Goal: Task Accomplishment & Management: Manage account settings

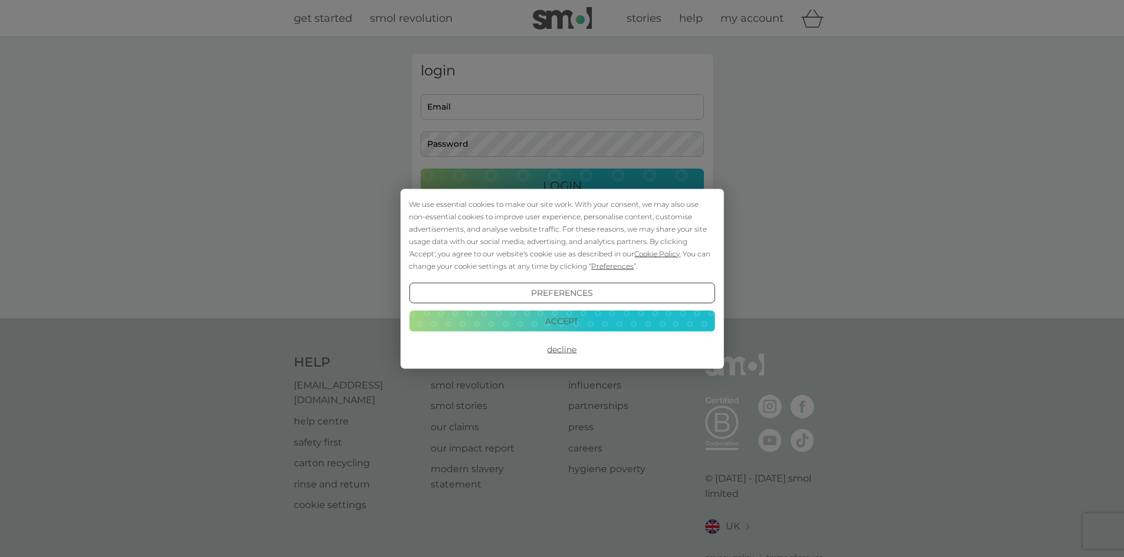
click at [666, 328] on button "Accept" at bounding box center [561, 321] width 305 height 21
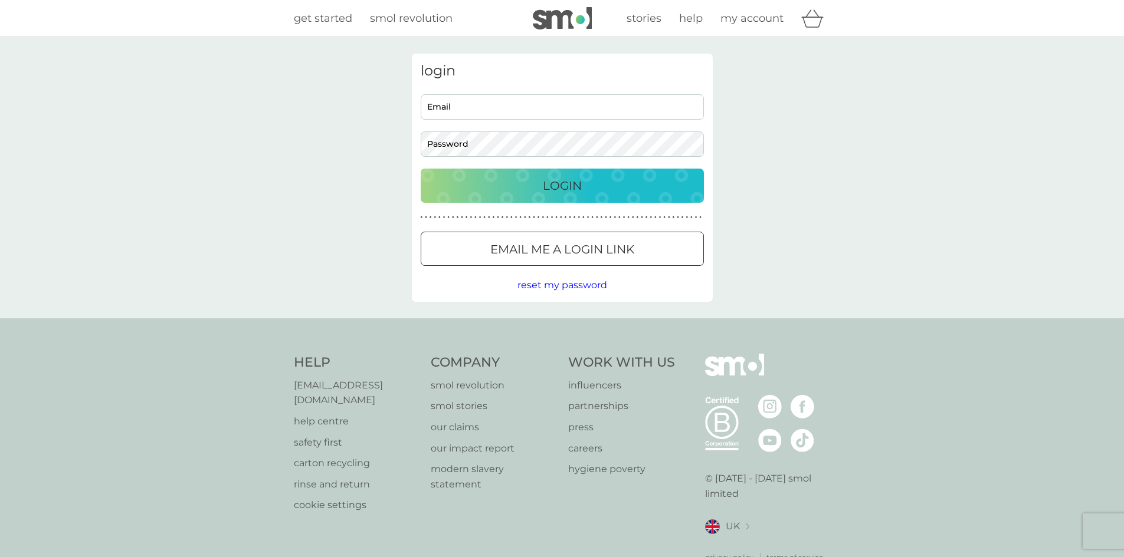
click at [515, 100] on input "Email" at bounding box center [562, 106] width 283 height 25
type input "[EMAIL_ADDRESS][DOMAIN_NAME]"
click at [421, 169] on button "Login" at bounding box center [562, 186] width 283 height 34
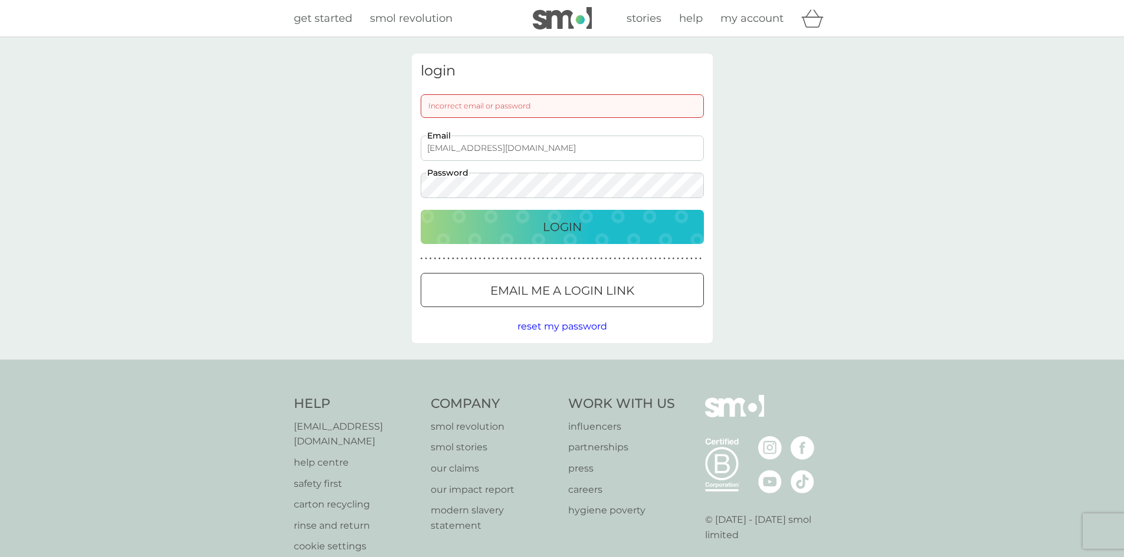
click at [421, 210] on button "Login" at bounding box center [562, 227] width 283 height 34
click at [365, 189] on div "login Incorrect email or password sian@sixonetwo.co.uk Email Password Login ● ●…" at bounding box center [562, 198] width 1124 height 323
click at [421, 210] on button "Login" at bounding box center [562, 227] width 283 height 34
click at [547, 226] on p "Login" at bounding box center [562, 227] width 39 height 19
click at [544, 324] on span "reset my password" at bounding box center [562, 326] width 90 height 11
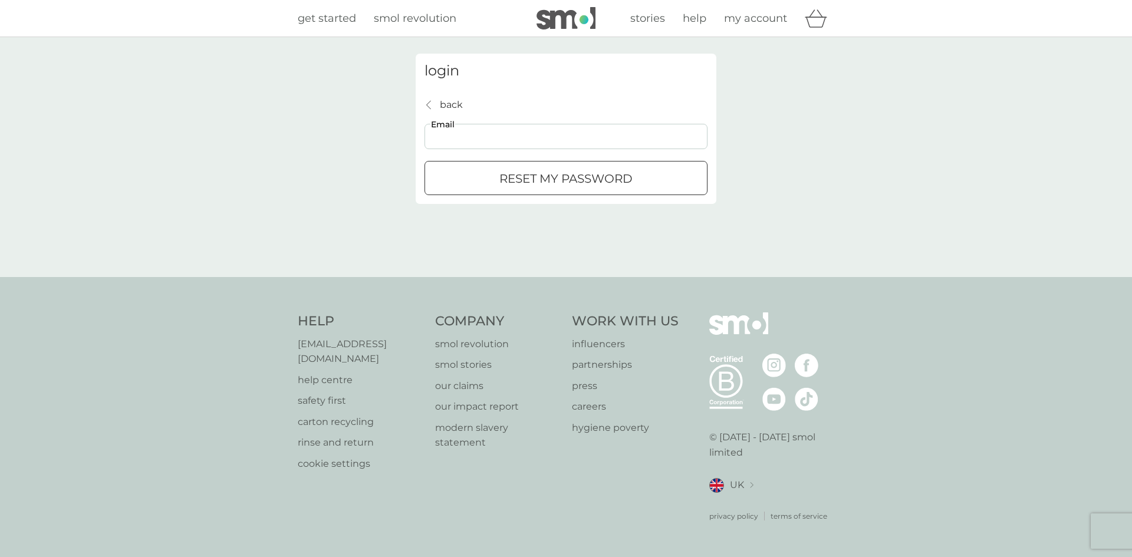
click at [518, 136] on input "Email" at bounding box center [566, 136] width 283 height 25
type input "[EMAIL_ADDRESS][DOMAIN_NAME]"
click at [536, 183] on p "reset my password" at bounding box center [566, 178] width 133 height 19
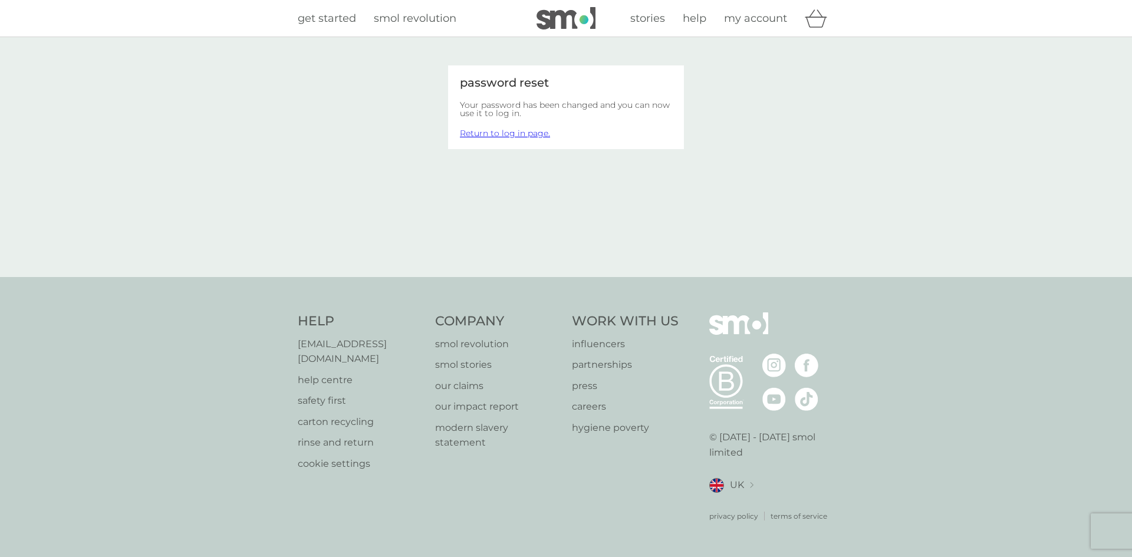
click at [488, 136] on link "Return to log in page." at bounding box center [505, 133] width 90 height 11
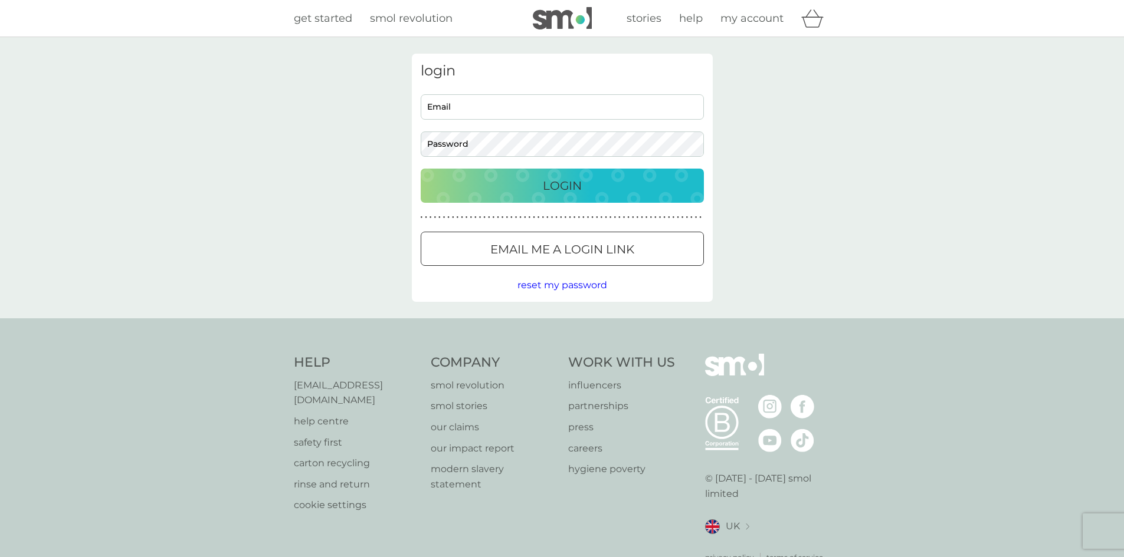
click at [458, 129] on div "Email Password" at bounding box center [562, 125] width 292 height 63
drag, startPoint x: 460, startPoint y: 117, endPoint x: 467, endPoint y: 107, distance: 12.3
click at [460, 117] on input "Email" at bounding box center [562, 106] width 283 height 25
type input "[EMAIL_ADDRESS][DOMAIN_NAME]"
click at [421, 169] on button "Login" at bounding box center [562, 186] width 283 height 34
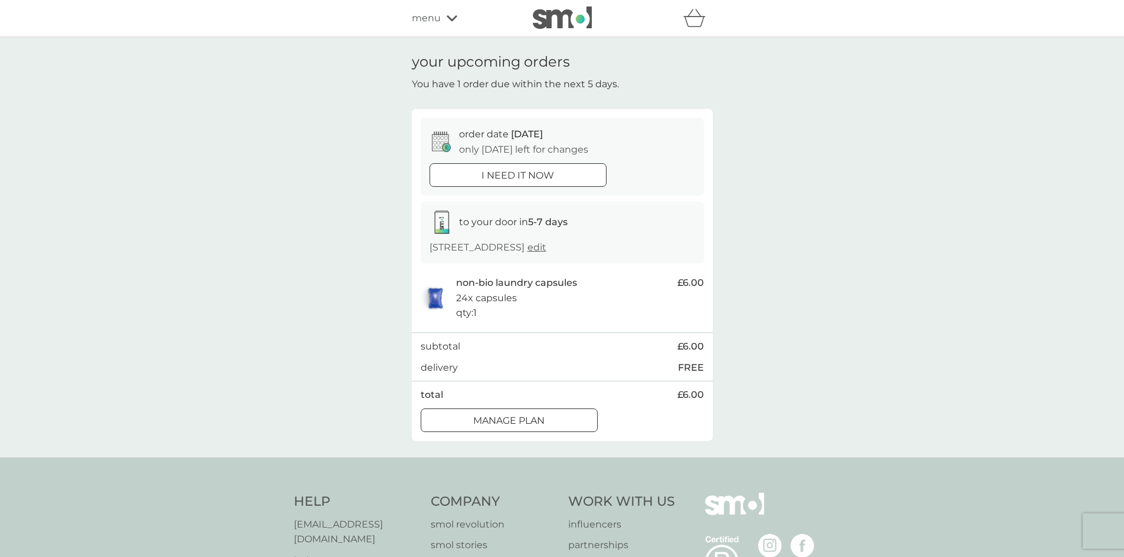
click at [551, 413] on button "Manage plan" at bounding box center [509, 421] width 177 height 24
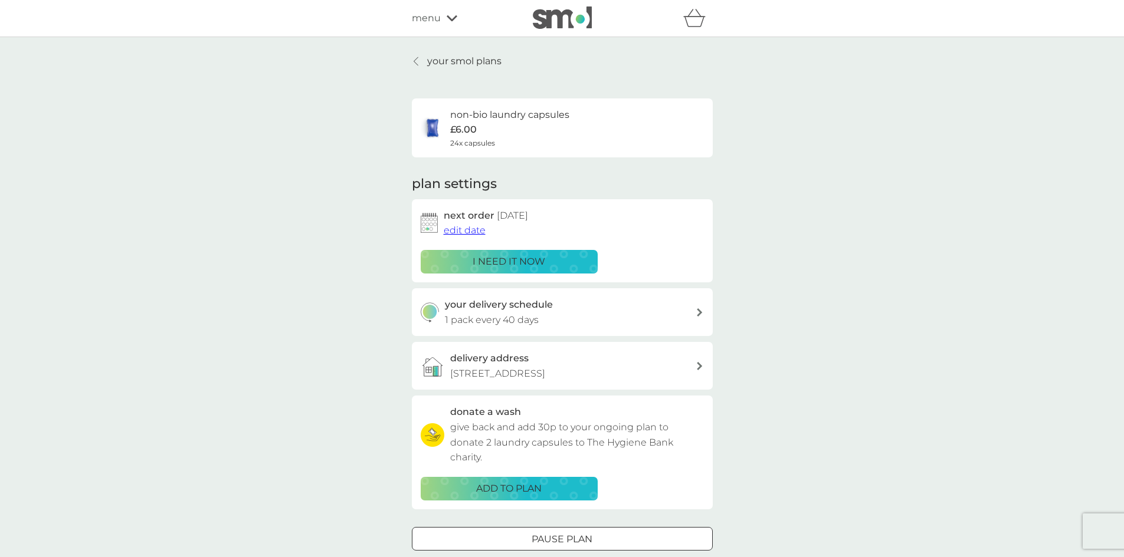
click at [548, 542] on div at bounding box center [562, 539] width 42 height 12
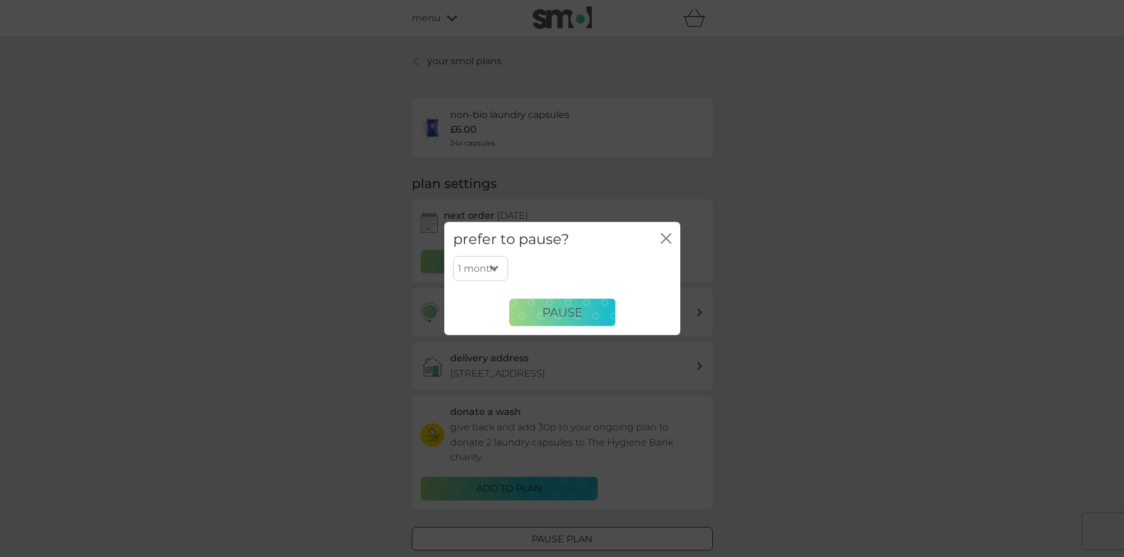
click at [486, 263] on select "1 month 2 months 3 months 4 months 5 months 6 months" at bounding box center [480, 269] width 55 height 25
select select "4"
click at [453, 257] on select "1 month 2 months 3 months 4 months 5 months 6 months" at bounding box center [480, 269] width 55 height 25
click at [568, 311] on span "Pause" at bounding box center [562, 312] width 40 height 14
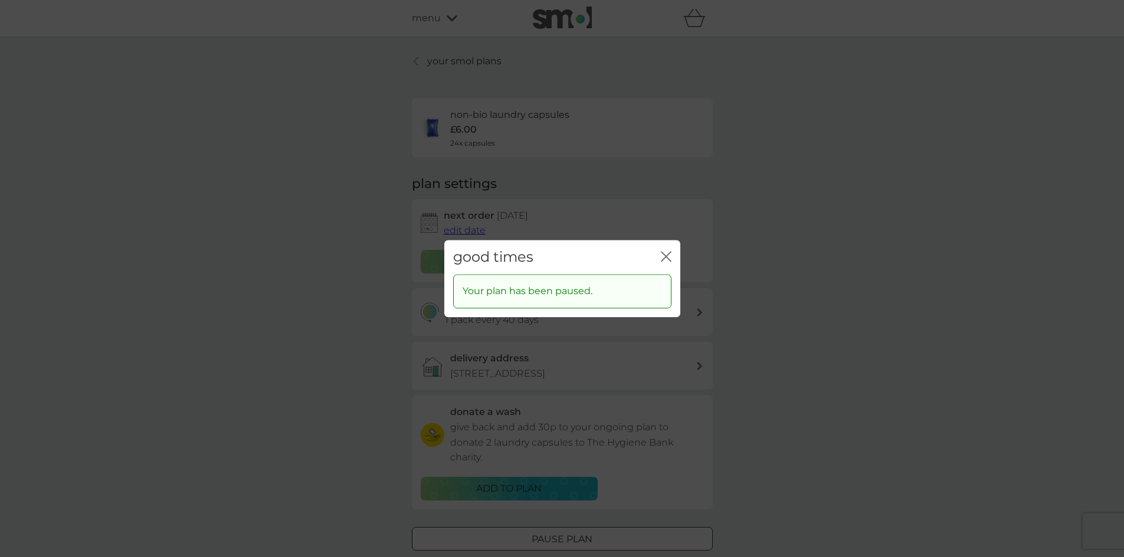
click at [659, 258] on div "good times close" at bounding box center [562, 257] width 236 height 35
click at [669, 254] on icon "close" at bounding box center [668, 256] width 5 height 9
